Goal: Task Accomplishment & Management: Manage account settings

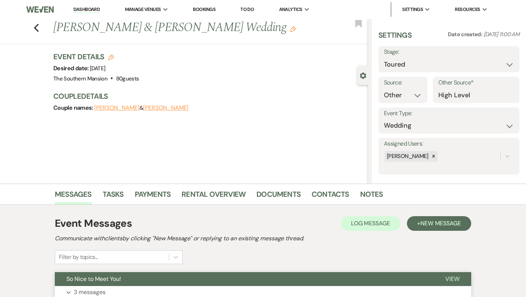
scroll to position [59, 0]
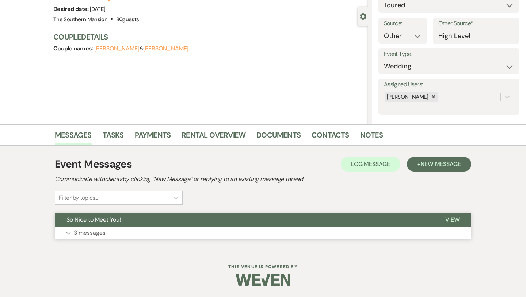
click at [295, 232] on button "Expand 3 messages" at bounding box center [263, 232] width 416 height 12
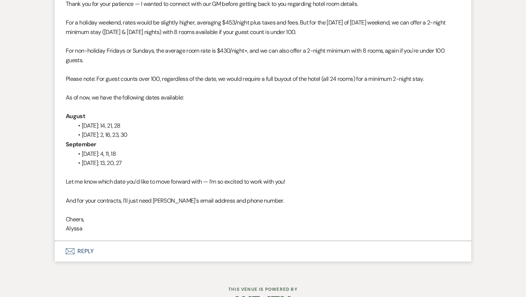
scroll to position [844, 0]
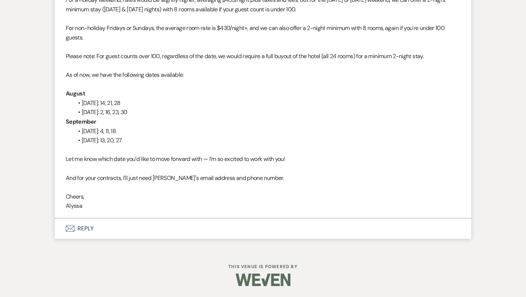
click at [82, 228] on button "Envelope Reply" at bounding box center [263, 228] width 416 height 20
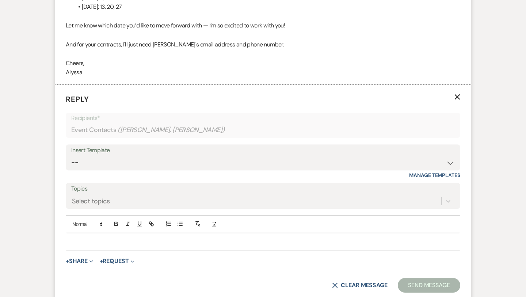
scroll to position [982, 0]
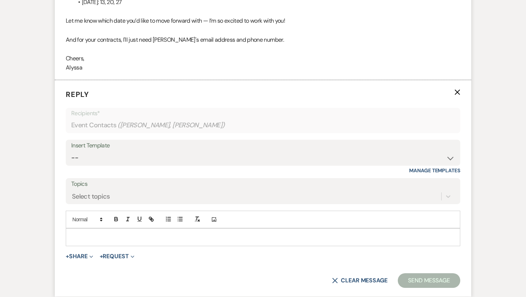
click at [173, 234] on p at bounding box center [263, 237] width 383 height 8
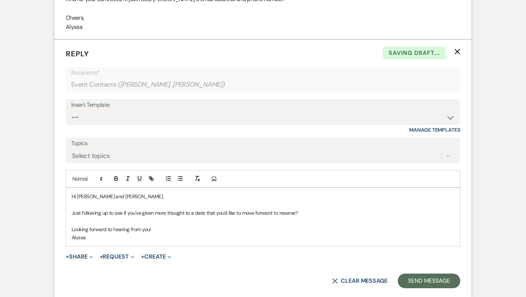
scroll to position [1024, 0]
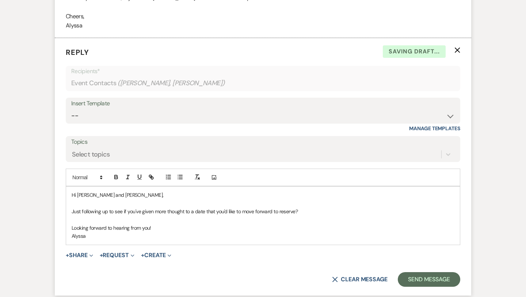
click at [159, 228] on p "Looking forward to hearing from you!" at bounding box center [263, 228] width 383 height 8
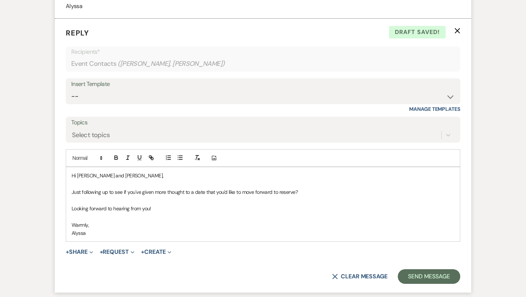
scroll to position [1044, 0]
click at [427, 272] on button "Send Message" at bounding box center [429, 275] width 62 height 15
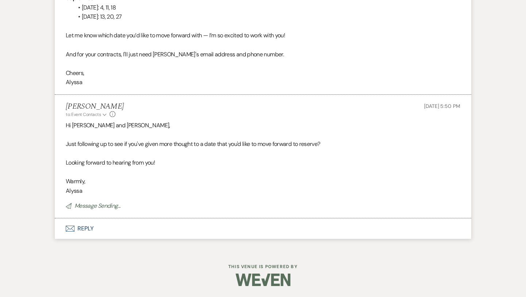
scroll to position [952, 0]
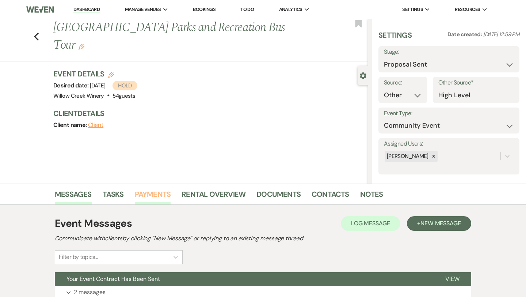
click at [166, 201] on link "Payments" at bounding box center [153, 196] width 36 height 16
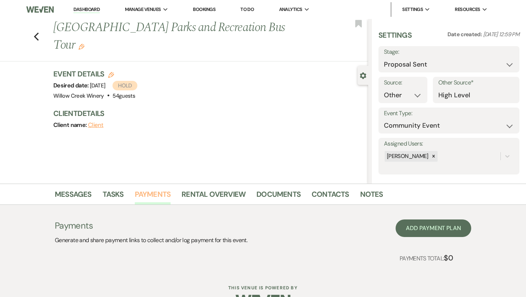
scroll to position [21, 0]
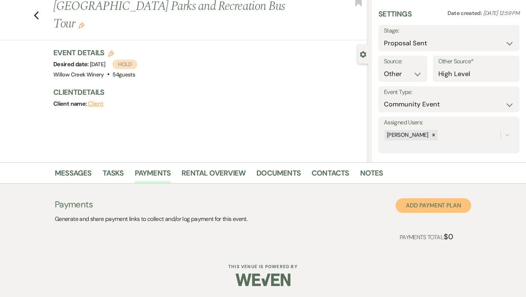
click at [424, 206] on button "Add Payment Plan" at bounding box center [434, 205] width 76 height 15
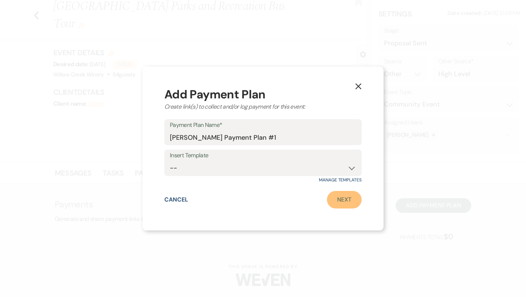
click at [348, 197] on link "Next" at bounding box center [344, 200] width 35 height 18
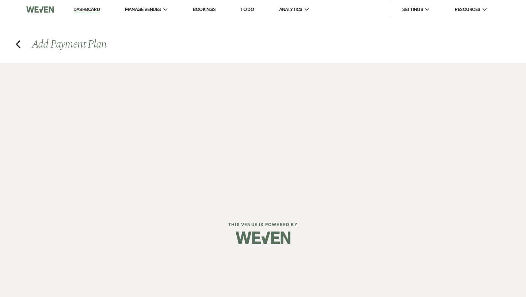
select select "2"
select select "percentage"
select select "false"
select select "client"
select select "weeks"
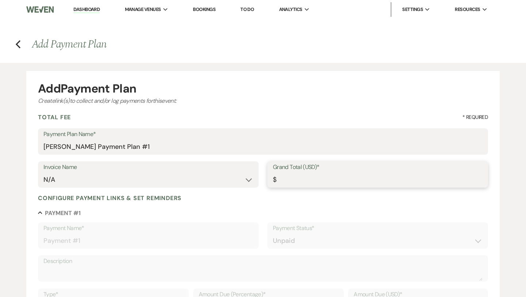
click at [319, 180] on input "Grand Total (USD)*" at bounding box center [378, 179] width 210 height 14
type input "1"
type input "1.00"
type input "10"
type input "10.00"
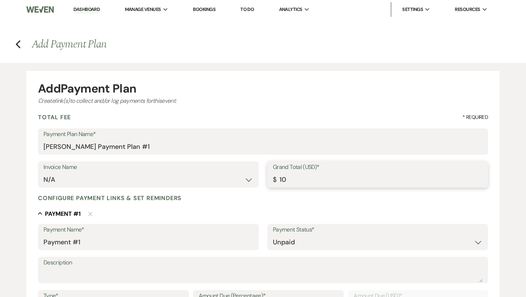
type input "100"
type input "100.00"
type input "1000"
type input "1000.00"
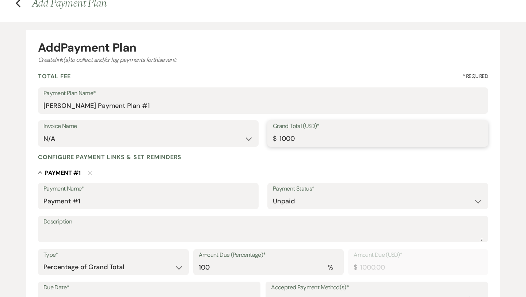
scroll to position [50, 0]
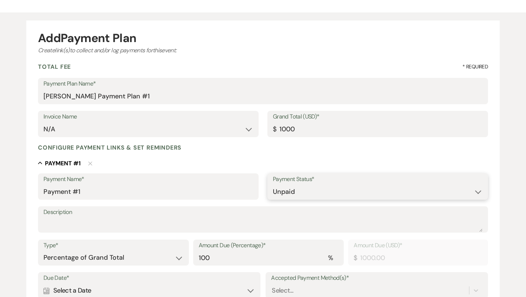
type input "1000.00"
click at [296, 193] on select "Paid Unpaid" at bounding box center [378, 191] width 210 height 14
select select "1"
click at [273, 184] on select "Paid Unpaid" at bounding box center [378, 191] width 210 height 14
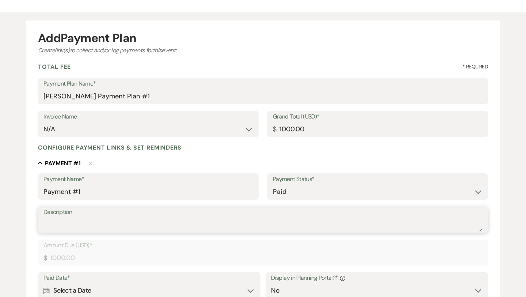
click at [198, 226] on textarea "Description" at bounding box center [262, 224] width 439 height 15
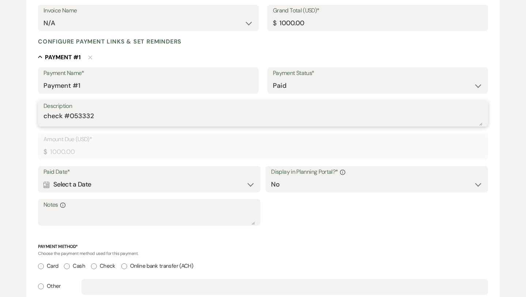
scroll to position [167, 0]
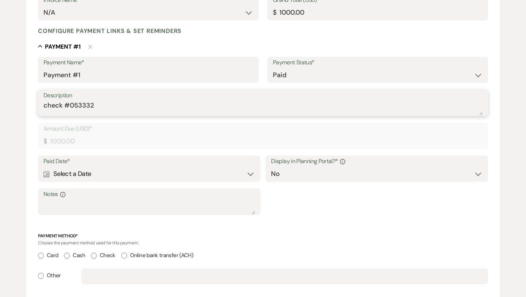
type textarea "check #053332"
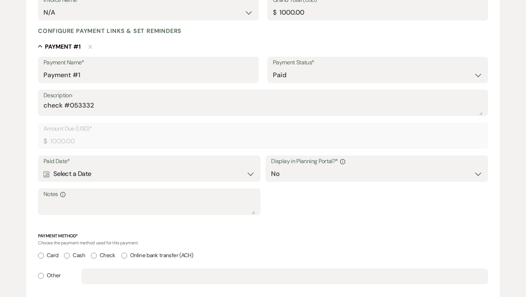
click at [195, 169] on div "Calendar Select a Date Expand" at bounding box center [148, 174] width 211 height 14
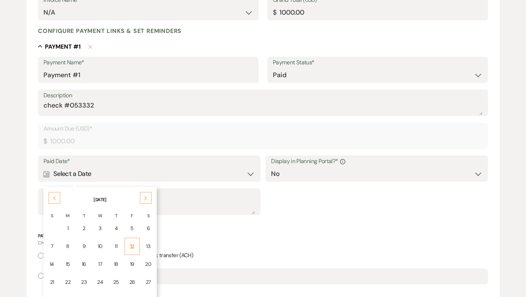
click at [128, 246] on td "12" at bounding box center [132, 245] width 15 height 17
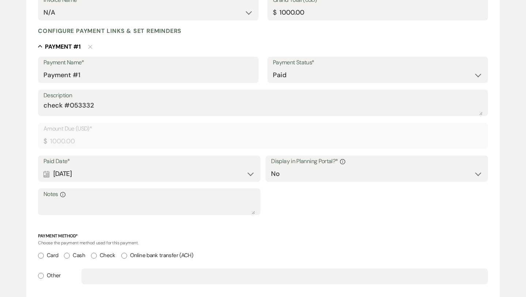
click at [97, 256] on input "Check" at bounding box center [94, 255] width 6 height 6
radio input "true"
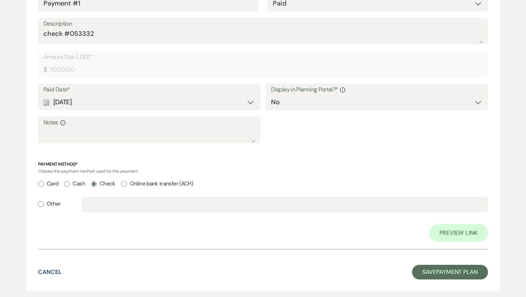
scroll to position [279, 0]
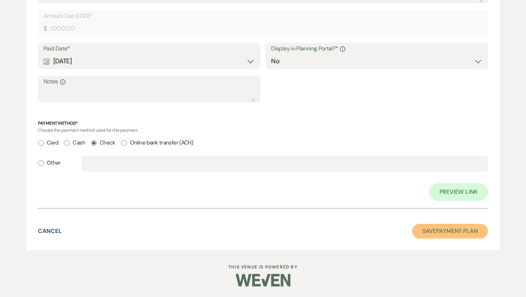
click at [423, 230] on button "Save Payment Plan" at bounding box center [450, 231] width 76 height 15
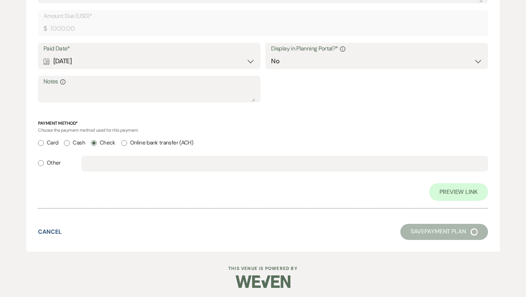
select select "6"
select select "14"
select select "7"
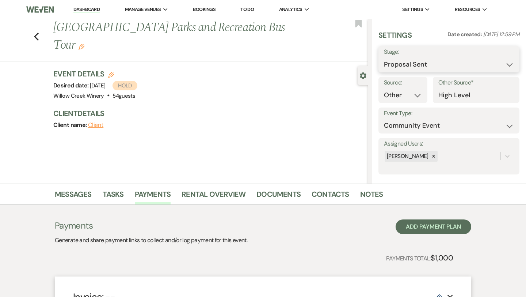
click at [416, 62] on select "Inquiry Follow Up Tour Requested Tour Confirmed Toured Proposal Sent Booked Lost" at bounding box center [449, 64] width 130 height 14
select select "7"
click at [384, 57] on select "Inquiry Follow Up Tour Requested Tour Confirmed Toured Proposal Sent Booked Lost" at bounding box center [449, 64] width 130 height 14
click at [504, 64] on button "Save" at bounding box center [505, 59] width 29 height 15
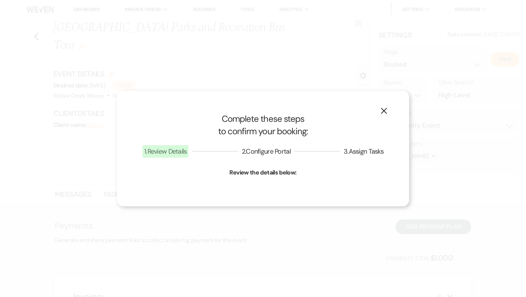
select select "7"
select select "531"
select select "false"
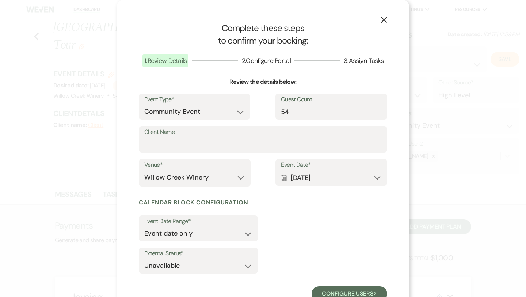
scroll to position [26, 0]
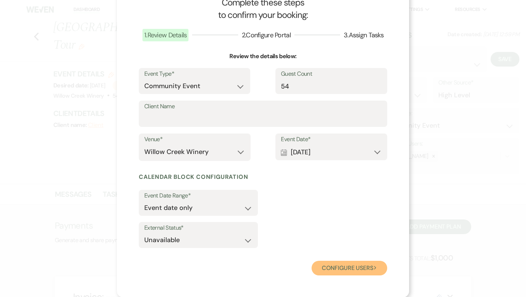
click at [359, 264] on button "Configure users Next" at bounding box center [350, 267] width 76 height 15
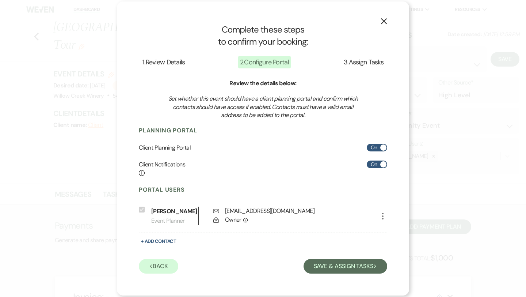
click at [380, 151] on div "Client Planning Portal On" at bounding box center [263, 148] width 248 height 8
click at [378, 149] on label "On" at bounding box center [377, 148] width 20 height 8
click at [378, 149] on input "On" at bounding box center [377, 148] width 20 height 8
checkbox input "false"
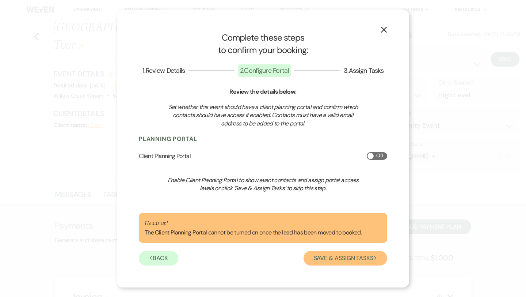
click at [344, 260] on button "Save & Assign Tasks Next" at bounding box center [346, 258] width 84 height 15
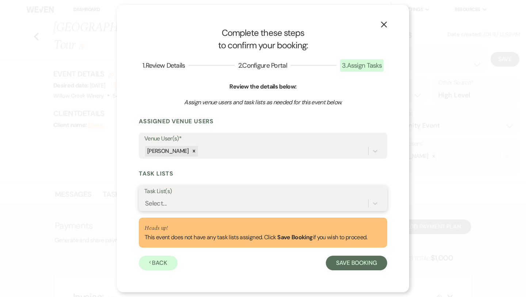
click at [306, 203] on div "Select..." at bounding box center [256, 203] width 224 height 13
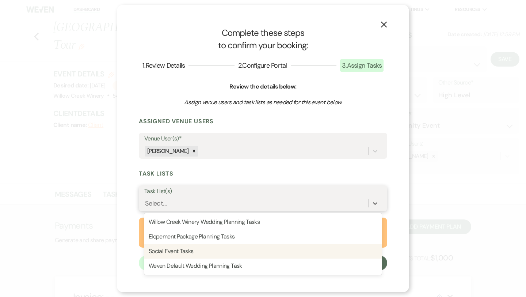
click at [266, 247] on div "Social Event Tasks" at bounding box center [262, 251] width 237 height 15
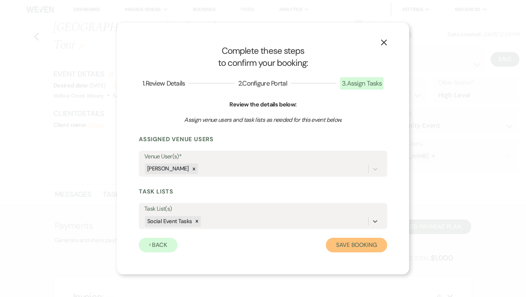
click at [351, 249] on button "Save Booking" at bounding box center [356, 244] width 61 height 15
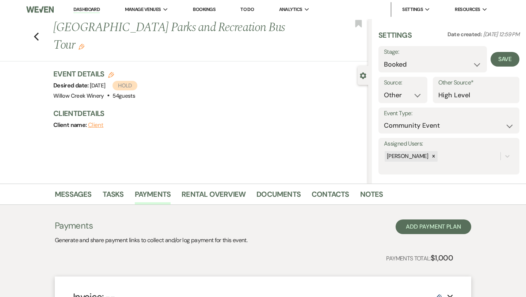
scroll to position [180, 0]
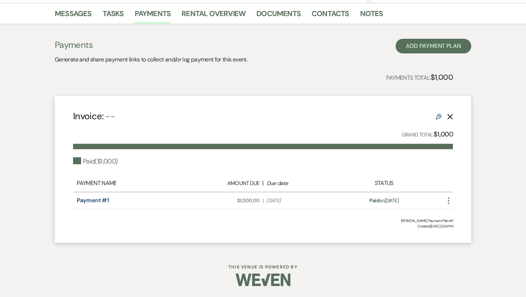
click at [446, 198] on icon "More" at bounding box center [448, 200] width 9 height 9
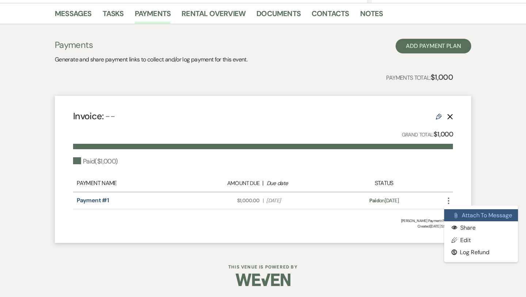
click at [465, 211] on button "Attach File Attach to Message" at bounding box center [481, 215] width 74 height 12
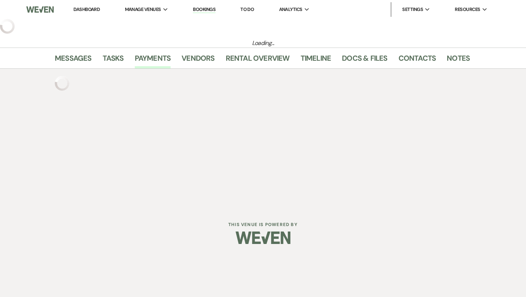
select select "14"
select select "7"
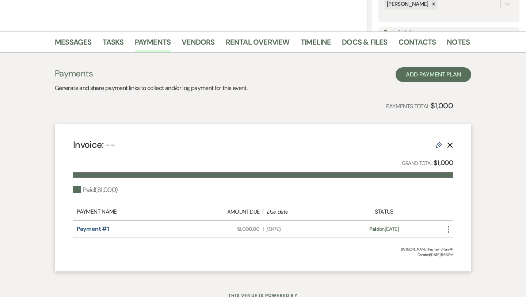
scroll to position [180, 0]
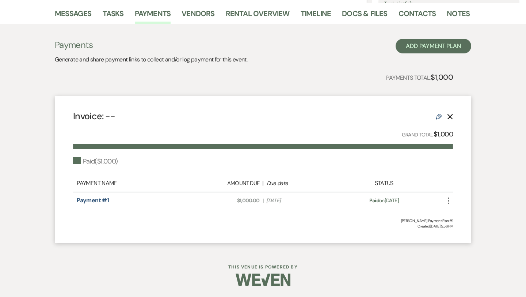
click at [448, 200] on use "button" at bounding box center [448, 200] width 1 height 7
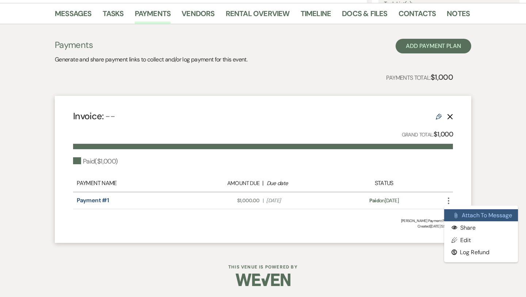
click at [465, 215] on button "Attach File Attach to Message" at bounding box center [481, 215] width 74 height 12
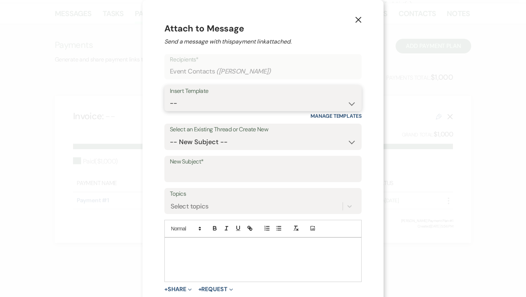
click at [213, 103] on select "-- Weven Planning Portal Introduction (Booked Events) 6-Month Check-in Review R…" at bounding box center [263, 103] width 186 height 14
select select "3629"
click at [170, 96] on select "-- Weven Planning Portal Introduction (Booked Events) 6-Month Check-in Review R…" at bounding box center [263, 103] width 186 height 14
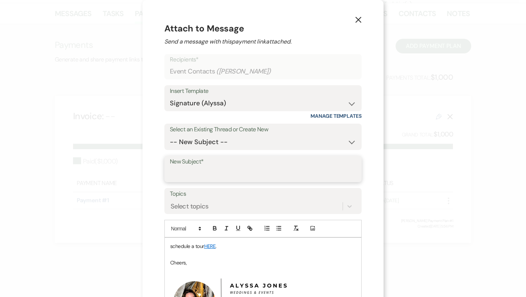
click at [209, 171] on input "New Subject*" at bounding box center [263, 174] width 186 height 14
type input "Deposit Receipt"
click at [190, 240] on div "schedule a tour HERE . Cheers, ﻿ ﻿ Willow Creek Winery | The Southern Mansion" at bounding box center [263, 294] width 197 height 115
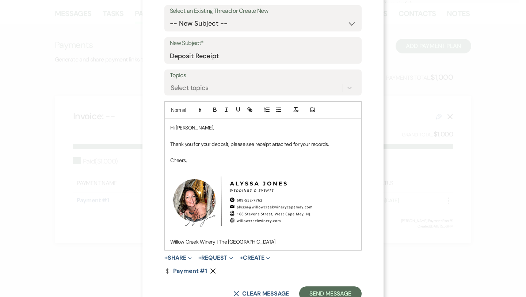
scroll to position [144, 0]
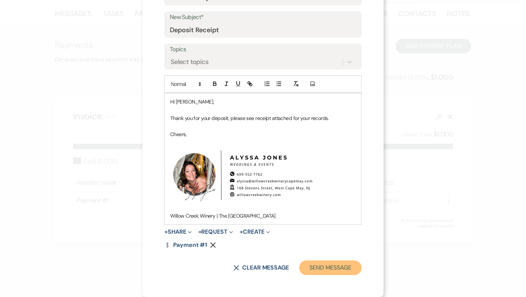
click at [334, 266] on button "Send Message" at bounding box center [330, 267] width 62 height 15
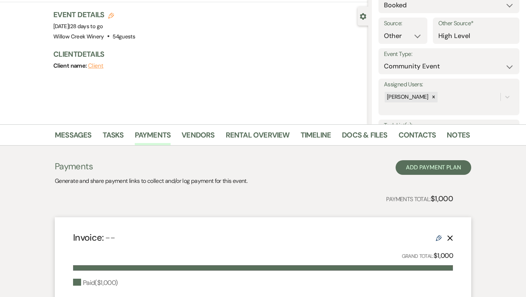
scroll to position [0, 0]
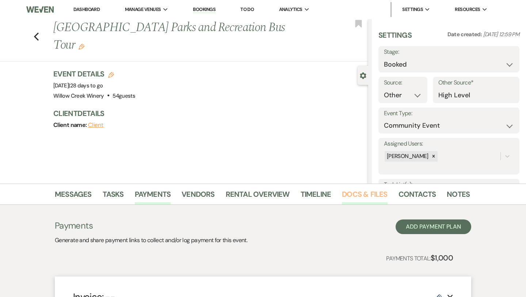
click at [366, 198] on link "Docs & Files" at bounding box center [364, 196] width 45 height 16
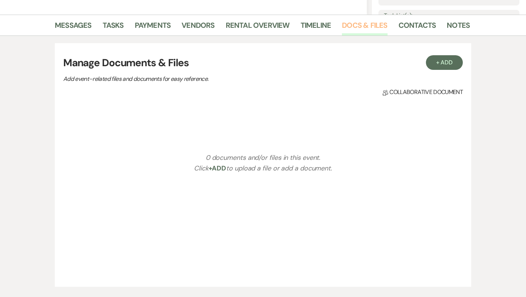
scroll to position [211, 0]
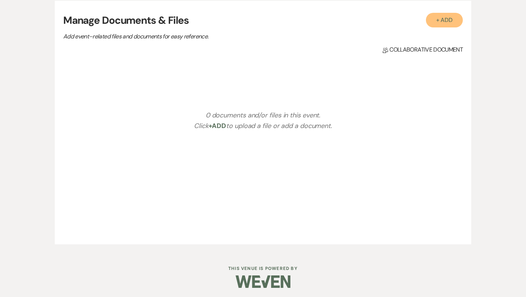
click at [447, 22] on button "+ Add" at bounding box center [444, 20] width 37 height 15
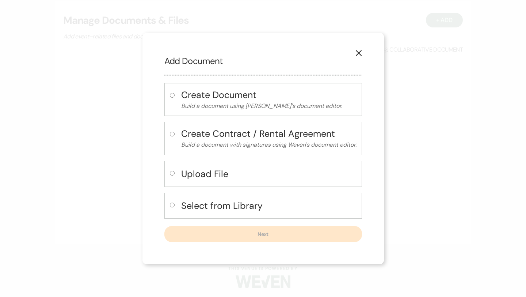
click at [228, 172] on h4 "Upload File" at bounding box center [268, 173] width 175 height 13
radio input "true"
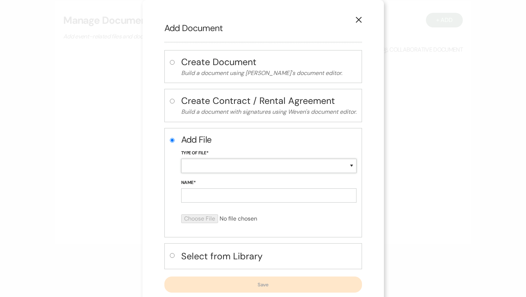
click at [254, 161] on select "Special Event Insurance Vendor Certificate of Insurance Contracts / Rental Agre…" at bounding box center [268, 166] width 175 height 14
select select "10"
click at [181, 159] on select "Special Event Insurance Vendor Certificate of Insurance Contracts / Rental Agre…" at bounding box center [268, 166] width 175 height 14
click at [241, 199] on input "Name*" at bounding box center [268, 195] width 175 height 14
paste input "10.15.25 Northampton Townships Parks and Recreation Bus Tour Contract"
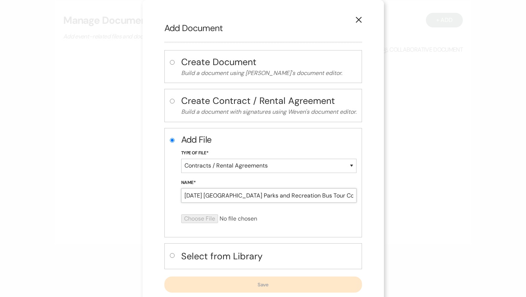
scroll to position [0, 25]
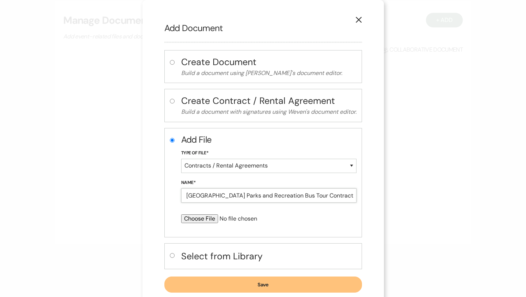
type input "10.15.25 Northampton Townships Parks and Recreation Bus Tour Contract"
click at [207, 221] on input "file" at bounding box center [249, 218] width 137 height 9
type input "C:\fakepath\10.15.25 Northampton Townships Parks and Recreation Bus Tour Contra…"
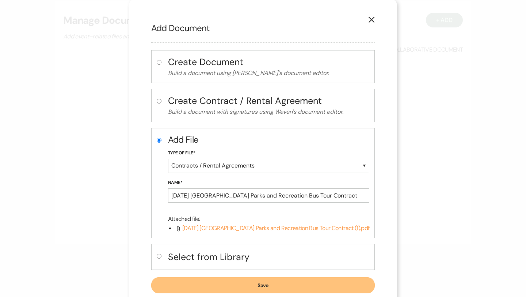
click at [290, 284] on button "Save" at bounding box center [263, 285] width 224 height 16
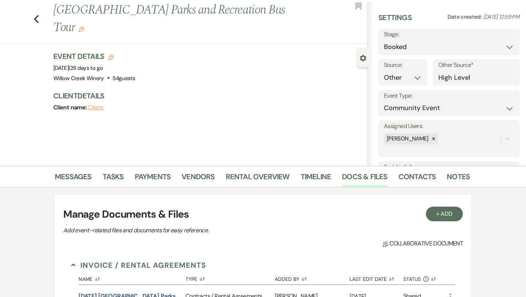
scroll to position [15, 0]
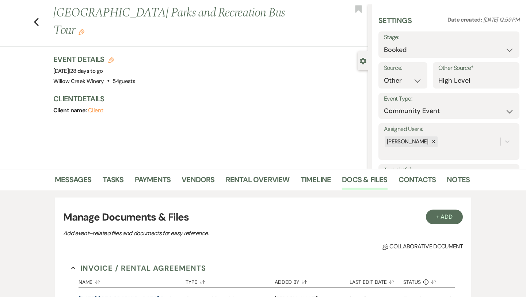
click at [439, 183] on li "Contacts" at bounding box center [423, 181] width 49 height 18
click at [460, 184] on link "Notes" at bounding box center [458, 182] width 23 height 16
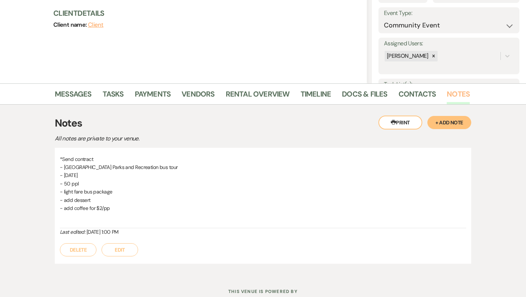
scroll to position [125, 0]
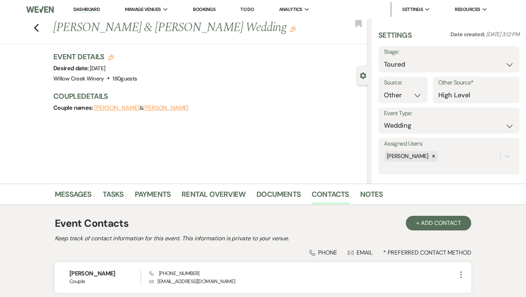
select select "5"
select select "14"
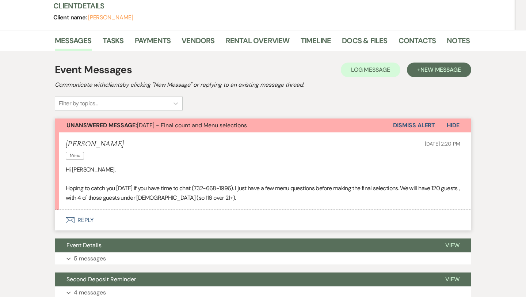
click at [420, 118] on button "Dismiss Alert" at bounding box center [414, 125] width 42 height 14
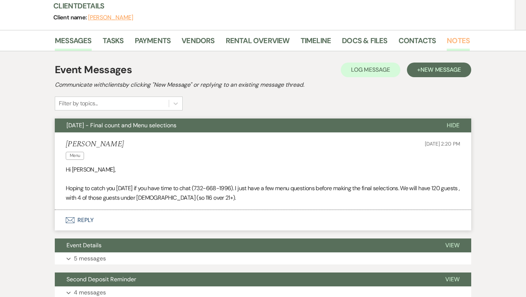
click at [456, 35] on link "Notes" at bounding box center [458, 43] width 23 height 16
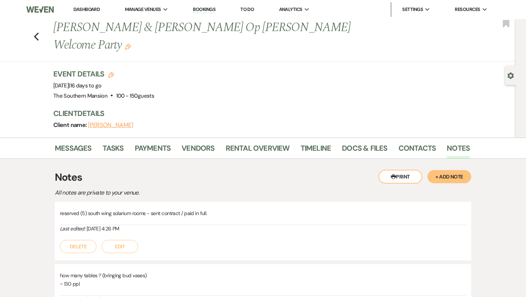
click at [450, 170] on button "+ Add Note" at bounding box center [449, 176] width 44 height 13
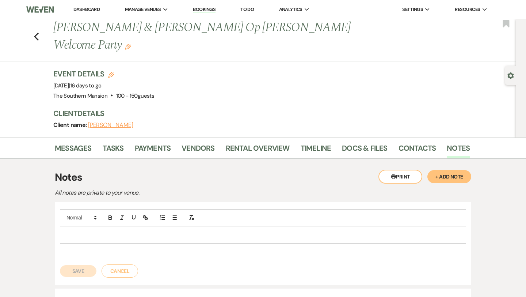
click at [263, 230] on p at bounding box center [263, 234] width 394 height 8
click at [176, 214] on icon "button" at bounding box center [174, 217] width 7 height 7
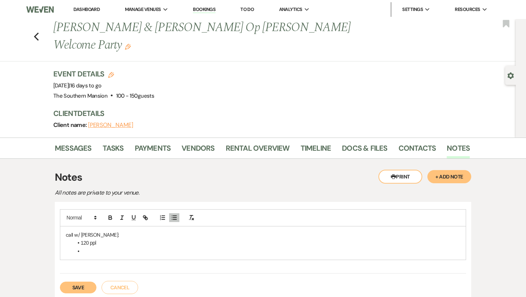
click at [86, 281] on button "Save" at bounding box center [78, 287] width 37 height 12
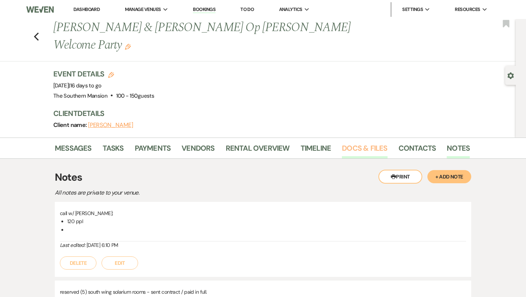
click at [361, 142] on link "Docs & Files" at bounding box center [364, 150] width 45 height 16
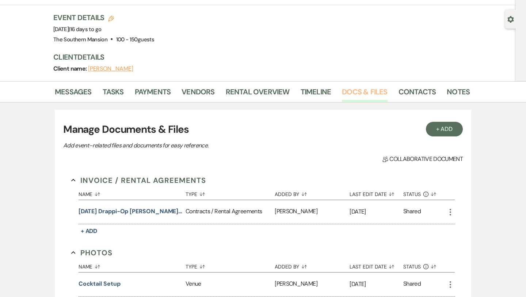
scroll to position [57, 0]
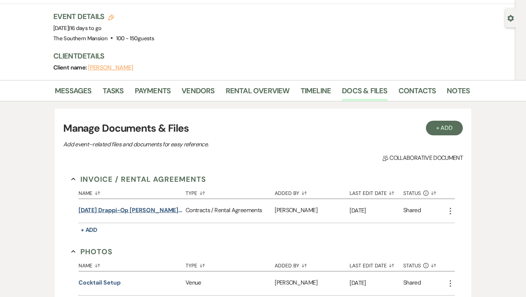
click at [172, 206] on button "10.3.25 Drappi-Op de Beeck Welcome Party Contract" at bounding box center [131, 210] width 104 height 9
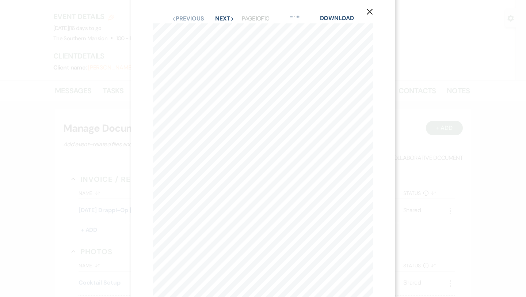
scroll to position [5, 0]
click at [226, 24] on button "Next Next" at bounding box center [224, 22] width 19 height 6
click at [223, 26] on button "Next Next" at bounding box center [224, 27] width 19 height 6
click at [228, 25] on button "Next Next" at bounding box center [224, 27] width 19 height 6
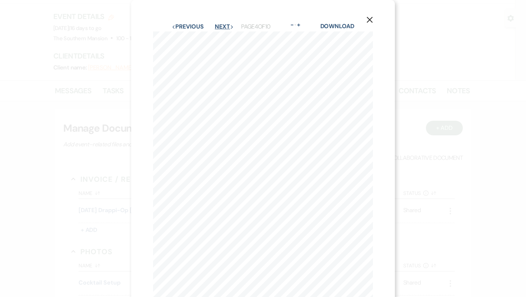
click at [230, 27] on button "Next Next" at bounding box center [224, 27] width 19 height 6
click at [194, 25] on button "Previous Previous" at bounding box center [188, 27] width 32 height 6
click at [374, 18] on button "X" at bounding box center [369, 19] width 11 height 13
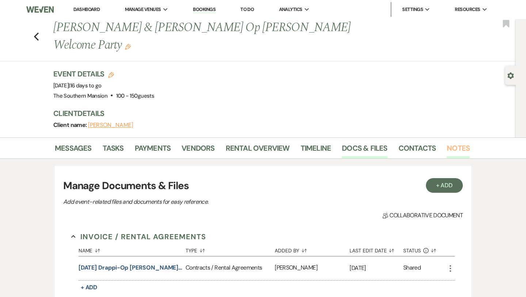
click at [458, 142] on link "Notes" at bounding box center [458, 150] width 23 height 16
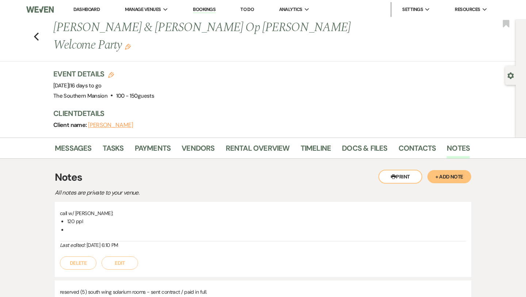
click at [124, 256] on button "Edit" at bounding box center [120, 262] width 37 height 13
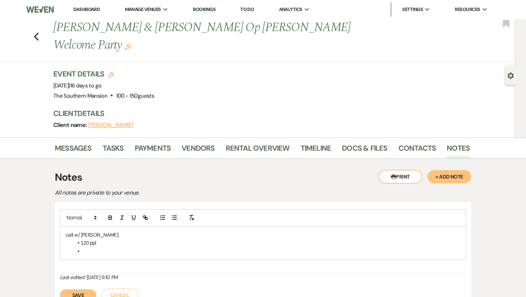
click at [113, 247] on li at bounding box center [266, 251] width 387 height 8
click at [82, 289] on button "Save" at bounding box center [78, 295] width 37 height 12
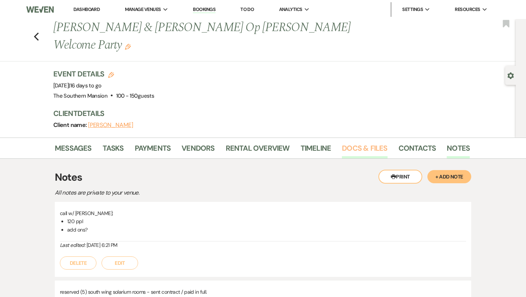
click at [359, 142] on link "Docs & Files" at bounding box center [364, 150] width 45 height 16
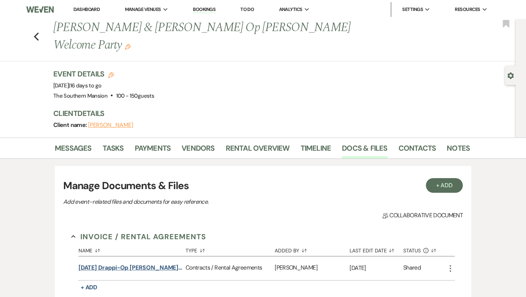
click at [160, 263] on button "10.3.25 Drappi-Op de Beeck Welcome Party Contract" at bounding box center [131, 267] width 104 height 9
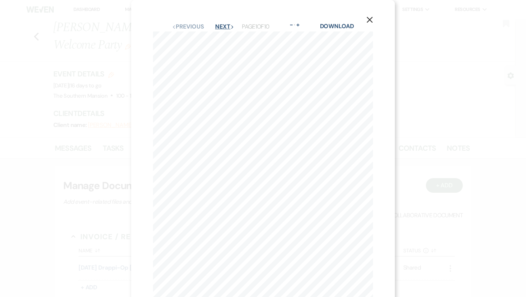
click at [230, 27] on button "Next Next" at bounding box center [224, 27] width 19 height 6
click at [227, 25] on button "Next Next" at bounding box center [224, 27] width 19 height 6
click at [198, 22] on div "Previous Previous Next Next Page 5 of 10 - Zoom + Download" at bounding box center [263, 26] width 220 height 9
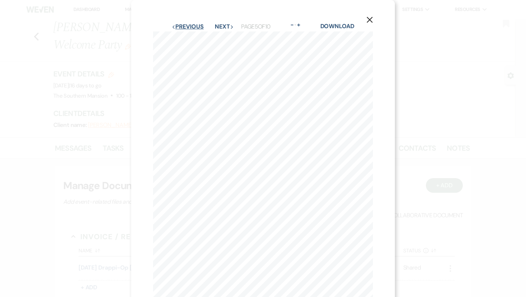
click at [198, 25] on button "Previous Previous" at bounding box center [188, 27] width 32 height 6
click at [366, 23] on icon "X" at bounding box center [369, 19] width 7 height 7
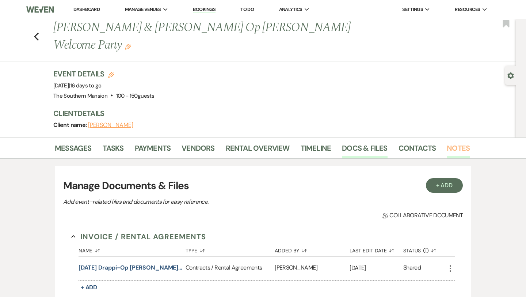
click at [451, 142] on link "Notes" at bounding box center [458, 150] width 23 height 16
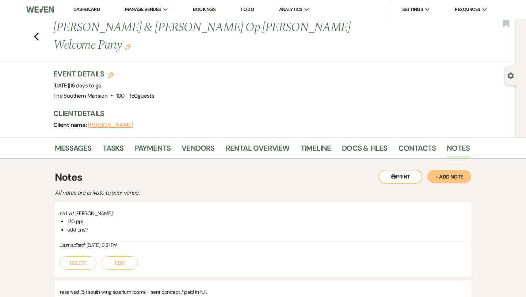
click at [123, 256] on button "Edit" at bounding box center [120, 262] width 37 height 13
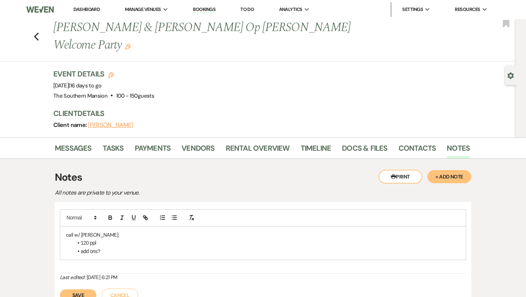
click at [108, 247] on li "add ons?" at bounding box center [266, 251] width 387 height 8
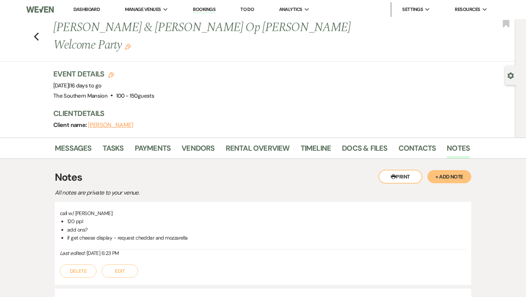
click at [128, 264] on button "Edit" at bounding box center [120, 270] width 37 height 13
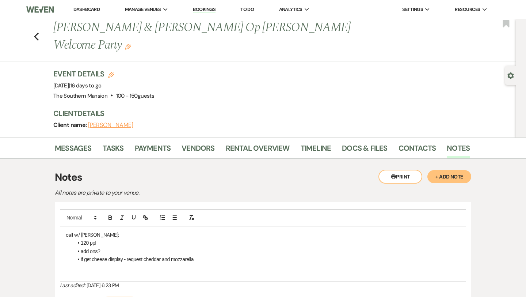
click at [116, 230] on p "call w/ Michelle:" at bounding box center [263, 234] width 394 height 8
click at [116, 239] on li "120 ppl" at bounding box center [266, 243] width 387 height 8
drag, startPoint x: 102, startPoint y: 227, endPoint x: 82, endPoint y: 225, distance: 19.8
click at [82, 239] on li "120 ppl - 120 guests , with 4 of those guests under 20 yo (so 116 over 21+)." at bounding box center [266, 243] width 387 height 8
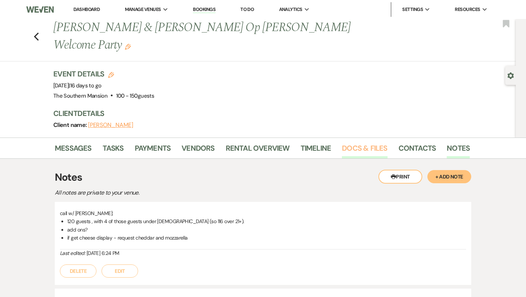
click at [363, 142] on link "Docs & Files" at bounding box center [364, 150] width 45 height 16
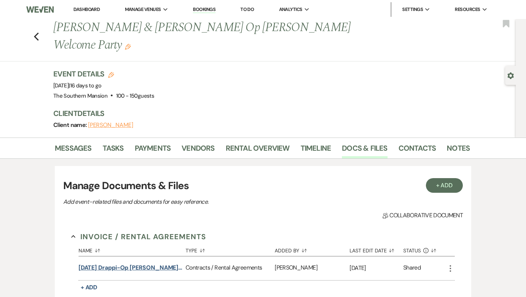
click at [152, 263] on button "10.3.25 Drappi-Op de Beeck Welcome Party Contract" at bounding box center [131, 267] width 104 height 9
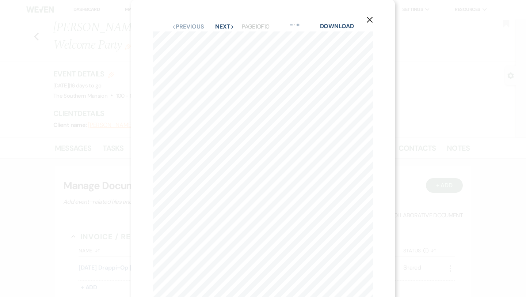
click at [225, 26] on button "Next Next" at bounding box center [224, 27] width 19 height 6
click at [227, 24] on button "Next Next" at bounding box center [224, 27] width 19 height 6
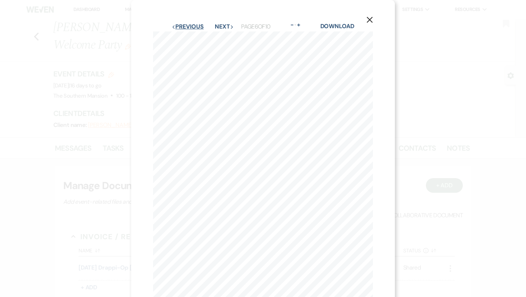
click at [198, 24] on button "Previous Previous" at bounding box center [188, 27] width 32 height 6
click at [369, 20] on use "button" at bounding box center [370, 20] width 6 height 6
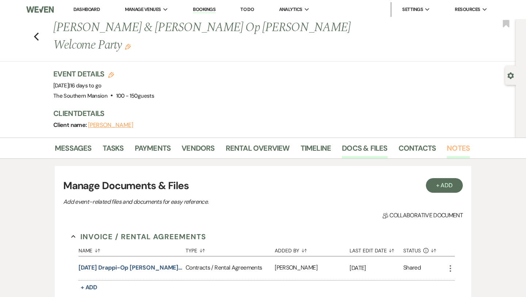
click at [461, 142] on link "Notes" at bounding box center [458, 150] width 23 height 16
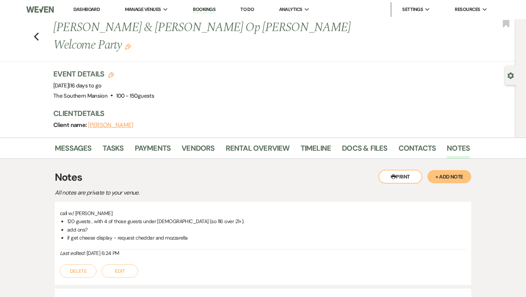
click at [128, 264] on button "Edit" at bounding box center [120, 270] width 37 height 13
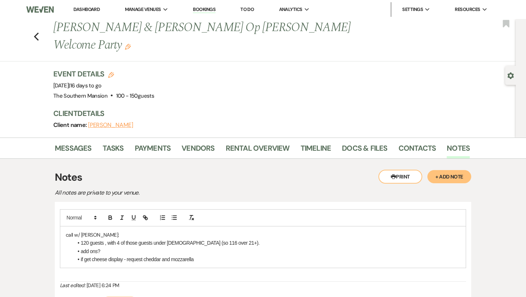
click at [220, 255] on li "if get cheese display - request cheddar and mozzarella" at bounding box center [266, 259] width 387 height 8
click at [214, 255] on li "if get cheese display - request cheddar and mozzarella" at bounding box center [266, 259] width 387 height 8
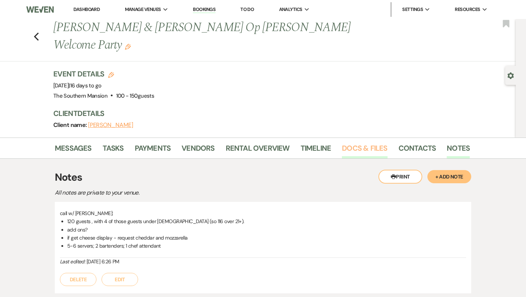
click at [380, 142] on link "Docs & Files" at bounding box center [364, 150] width 45 height 16
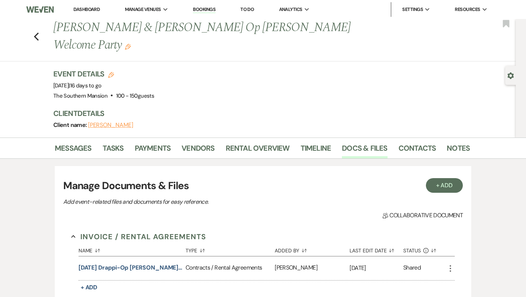
click at [455, 142] on link "Notes" at bounding box center [458, 150] width 23 height 16
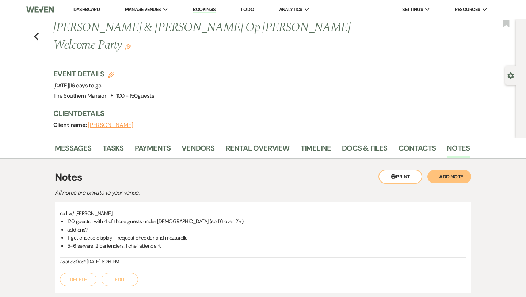
click at [119, 272] on button "Edit" at bounding box center [120, 278] width 37 height 13
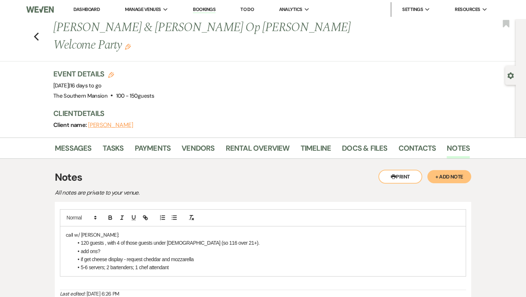
click at [174, 263] on li "5-6 servers; 2 bartenders; 1 chef attendant" at bounding box center [266, 267] width 387 height 8
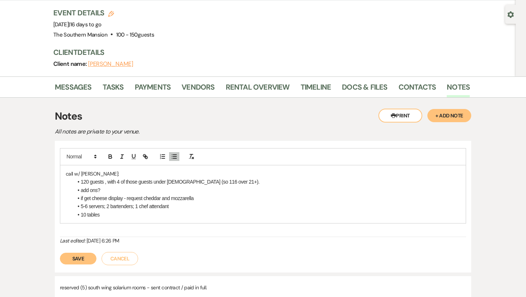
scroll to position [61, 0]
click at [88, 252] on button "Save" at bounding box center [78, 258] width 37 height 12
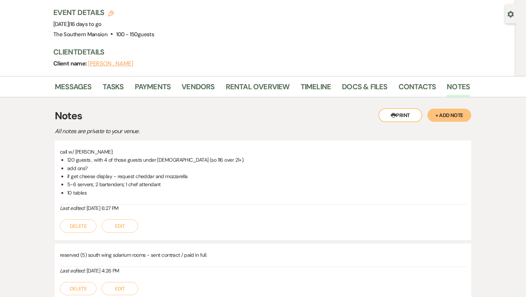
click at [131, 219] on button "Edit" at bounding box center [120, 225] width 37 height 13
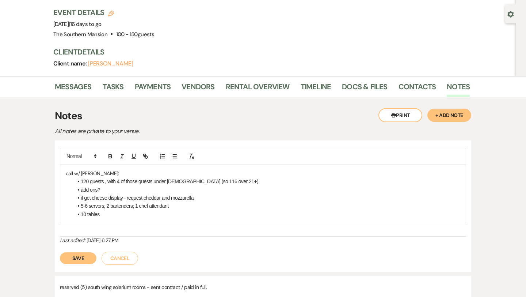
click at [85, 210] on li "10 tables" at bounding box center [266, 214] width 387 height 8
click at [77, 252] on button "Save" at bounding box center [78, 258] width 37 height 12
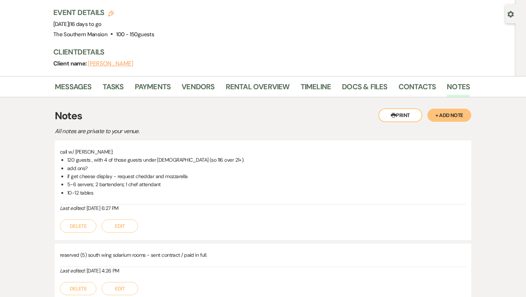
click at [119, 219] on button "Edit" at bounding box center [120, 225] width 37 height 13
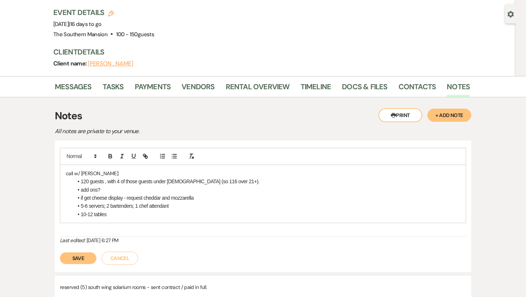
click at [128, 210] on li "10-12 tables" at bounding box center [266, 214] width 387 height 8
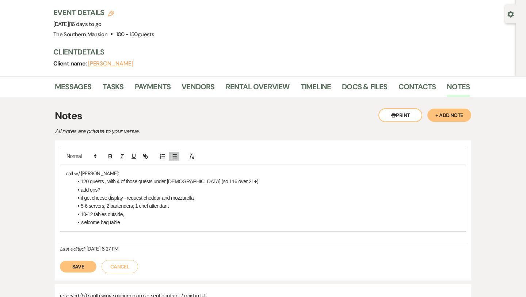
click at [127, 210] on li "10-12 tables outside," at bounding box center [266, 214] width 387 height 8
click at [77, 260] on button "Save" at bounding box center [78, 266] width 37 height 12
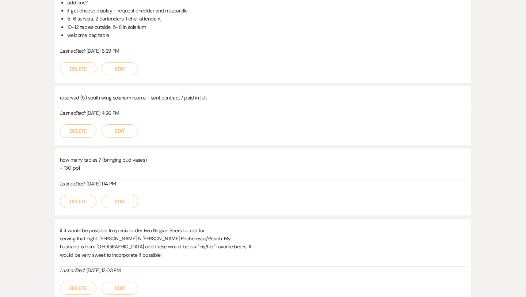
scroll to position [228, 0]
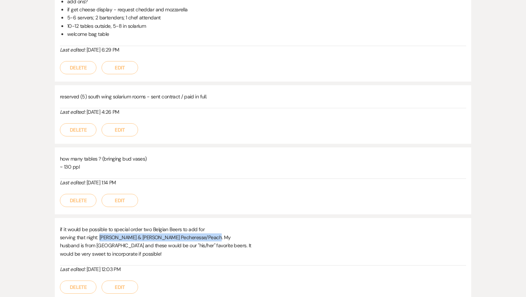
drag, startPoint x: 100, startPoint y: 220, endPoint x: 205, endPoint y: 219, distance: 104.5
click at [205, 234] on span "serving that night: Tripel Karmeliet & Lindeman's Pecheresse/Peach. My" at bounding box center [145, 237] width 171 height 7
drag, startPoint x: 144, startPoint y: 211, endPoint x: 204, endPoint y: 219, distance: 61.2
click at [204, 225] on div "if it would be possible to special order two Belgian Beers to add for serving t…" at bounding box center [263, 245] width 406 height 41
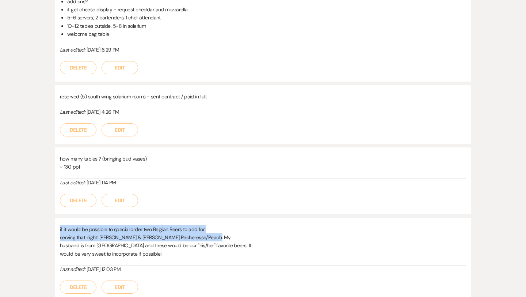
drag, startPoint x: 59, startPoint y: 210, endPoint x: 205, endPoint y: 219, distance: 146.7
click at [205, 219] on div "if it would be possible to special order two Belgian Beers to add for serving t…" at bounding box center [263, 259] width 416 height 83
copy div "if it would be possible to special order two Belgian Beers to add for serving t…"
